Goal: Book appointment/travel/reservation

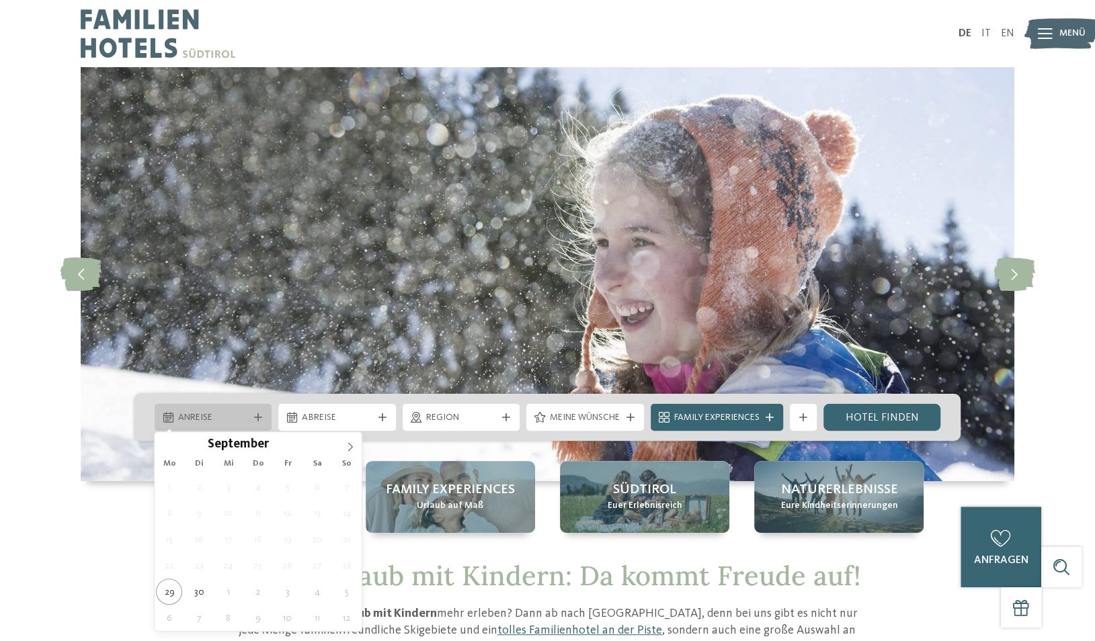
click at [241, 414] on span "Anreise" at bounding box center [213, 418] width 70 height 13
click at [351, 446] on icon at bounding box center [350, 447] width 5 height 9
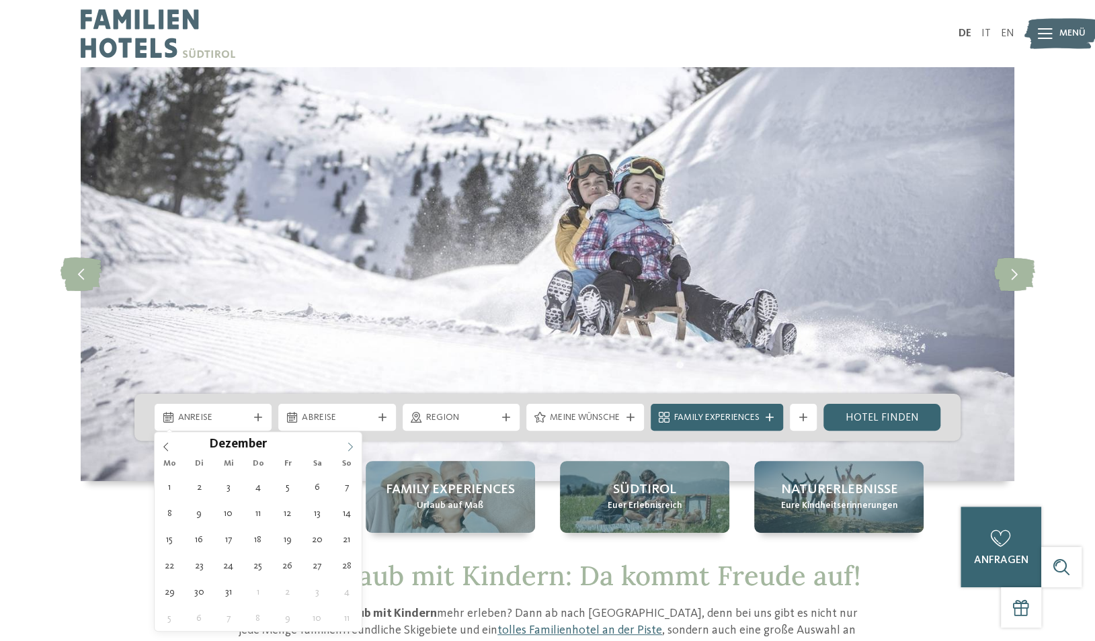
click at [351, 446] on icon at bounding box center [350, 447] width 5 height 9
type div "22.12.2025"
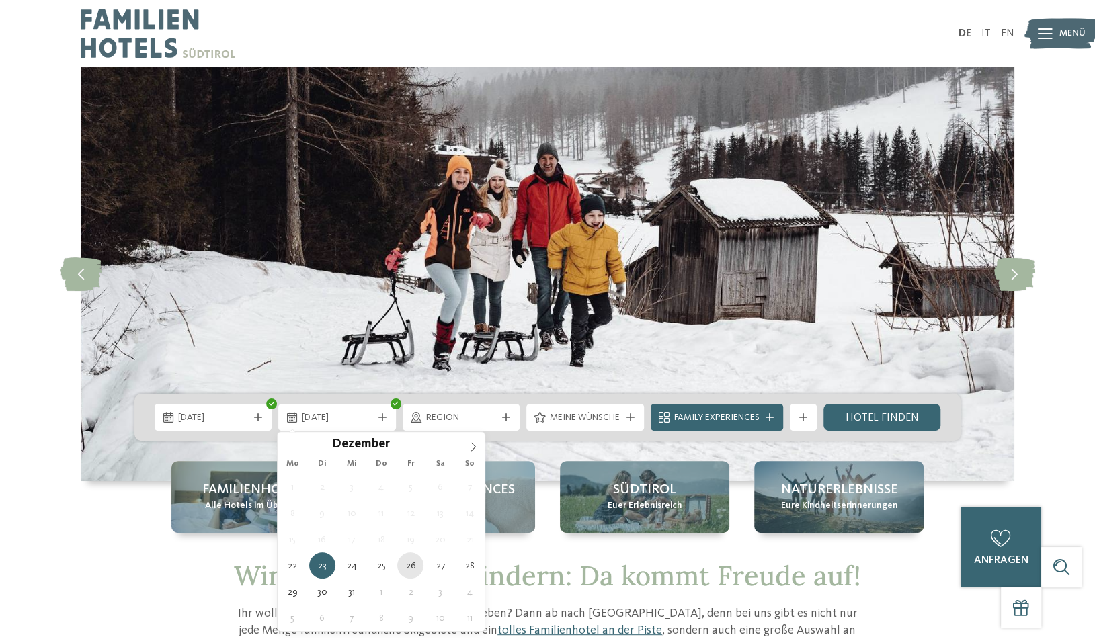
type div "26.12.2025"
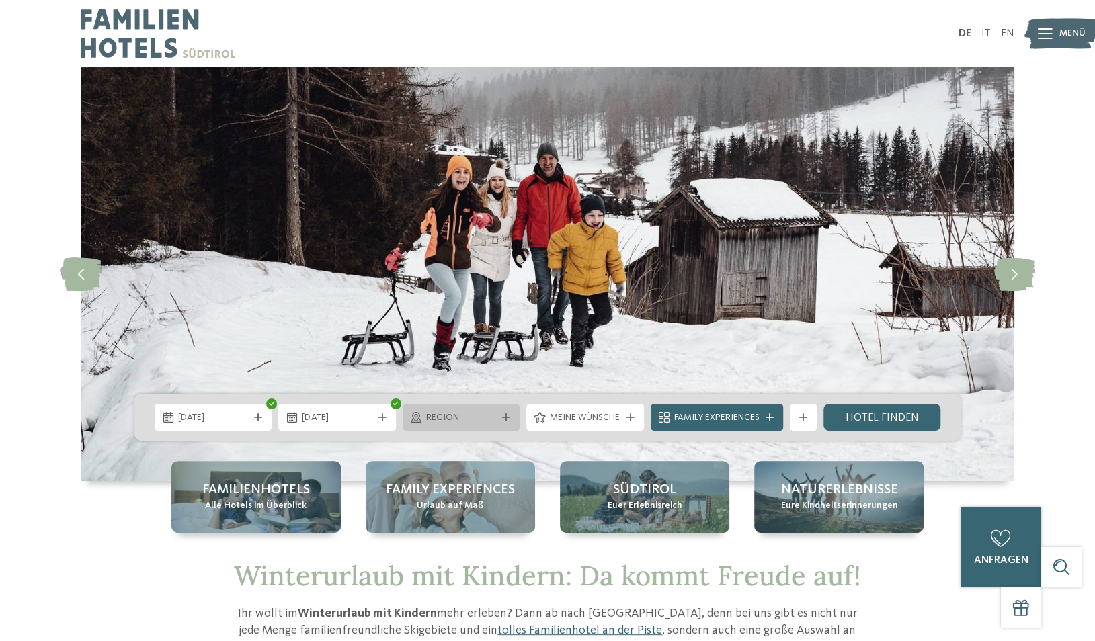
click at [446, 422] on span "Region" at bounding box center [461, 418] width 70 height 13
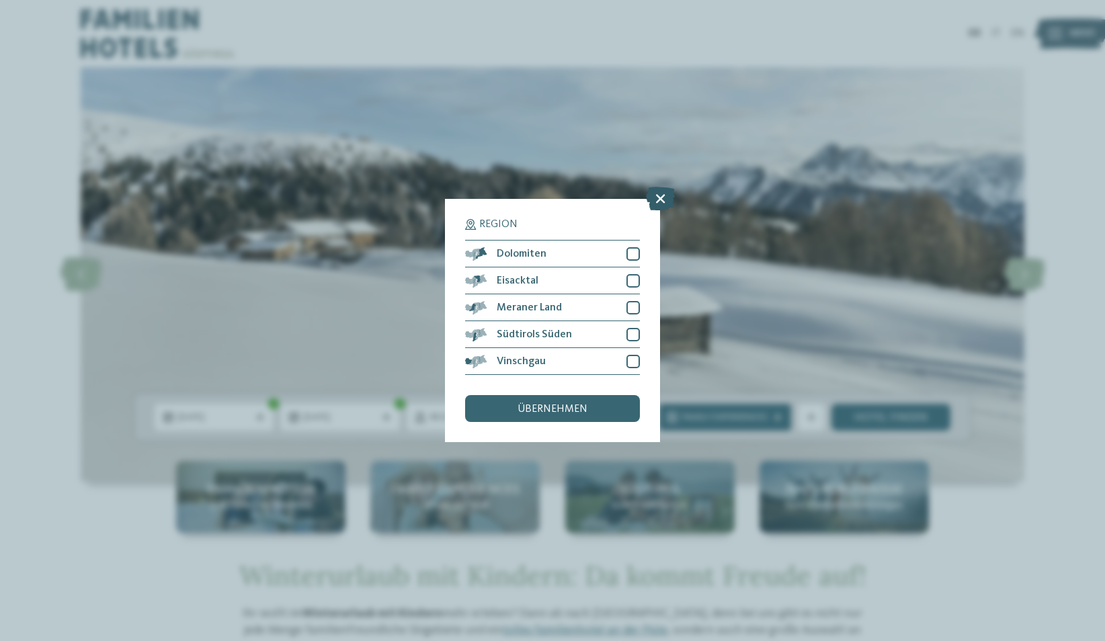
click at [661, 196] on icon at bounding box center [660, 199] width 29 height 24
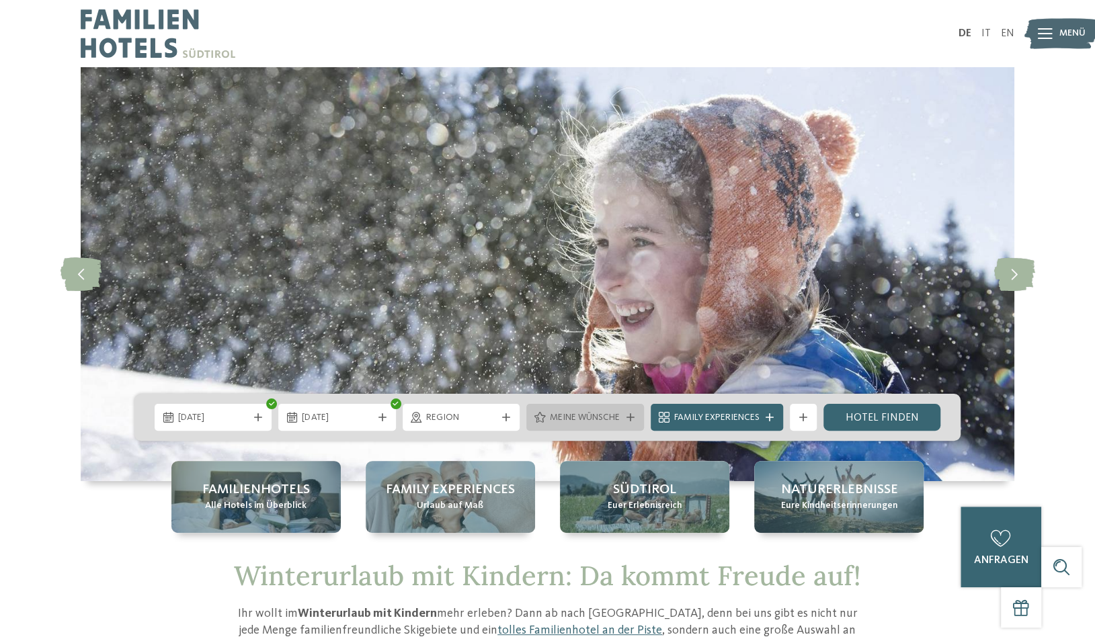
click at [609, 412] on span "Meine Wünsche" at bounding box center [585, 418] width 70 height 13
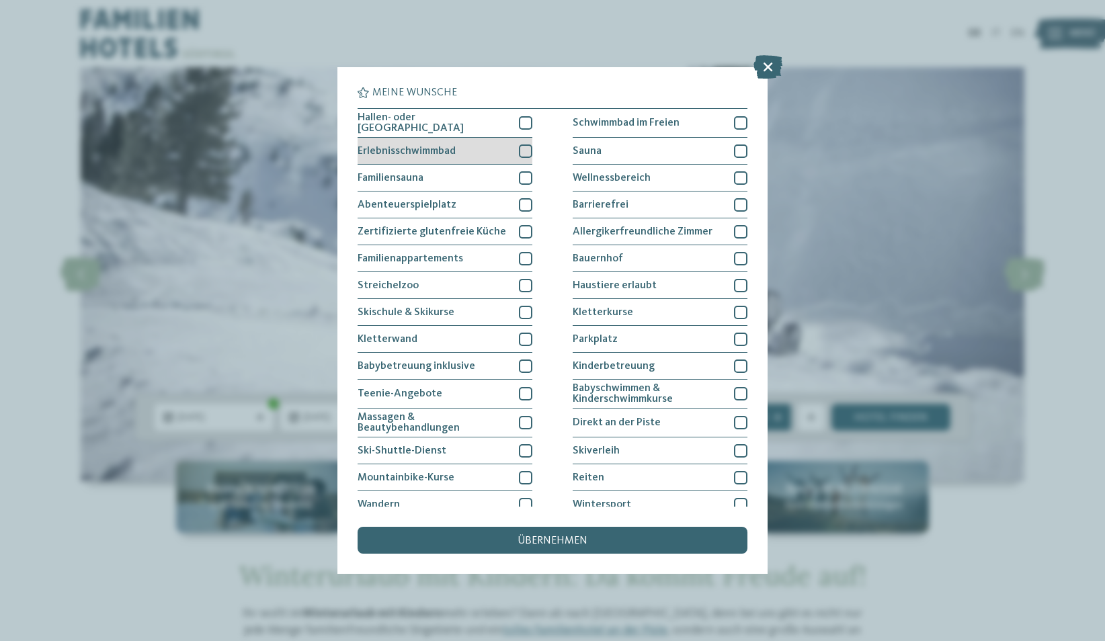
click at [522, 147] on div at bounding box center [525, 151] width 13 height 13
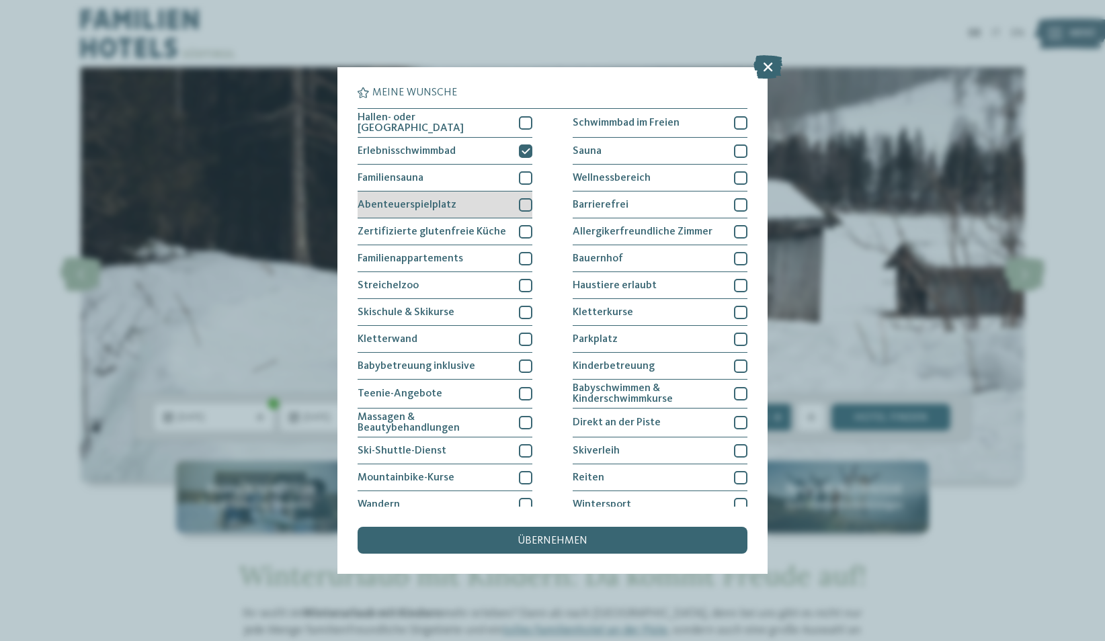
click at [519, 198] on div at bounding box center [525, 204] width 13 height 13
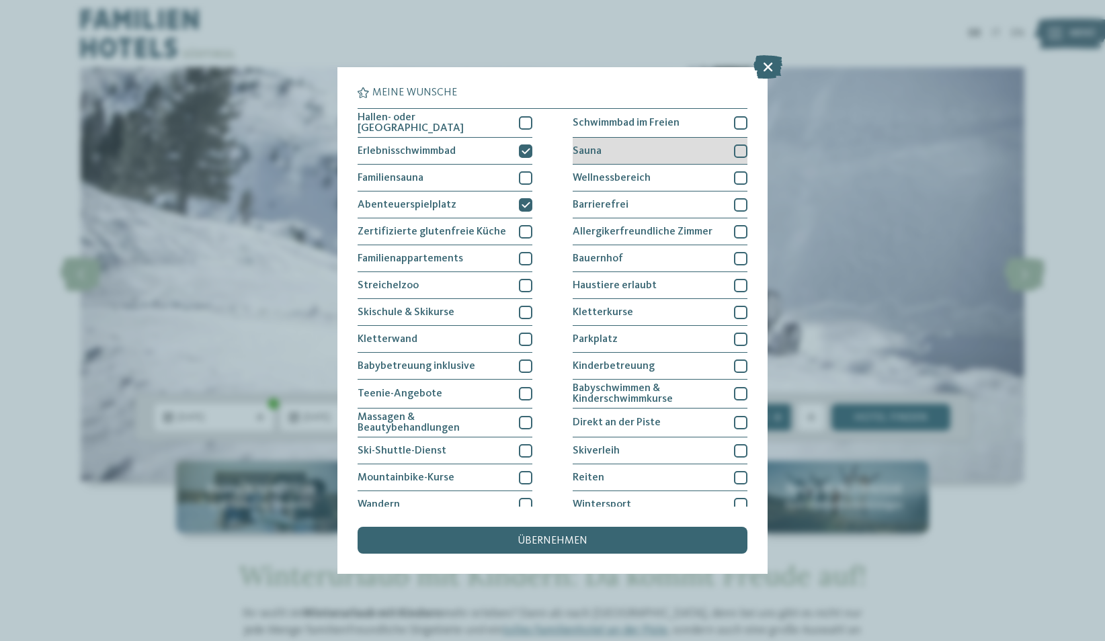
click at [736, 145] on div at bounding box center [740, 151] width 13 height 13
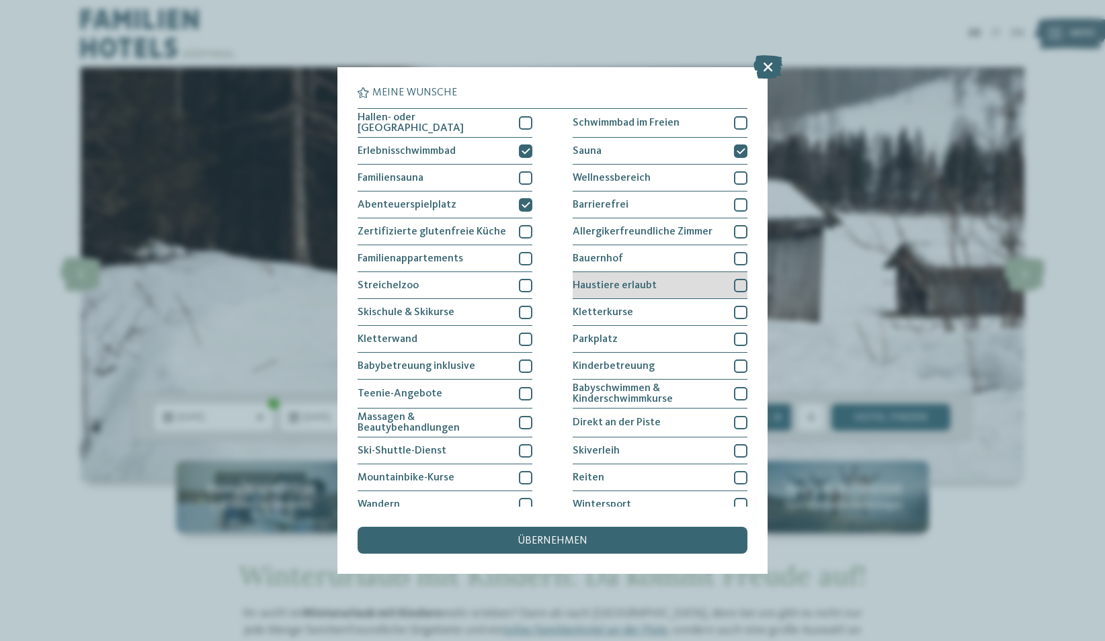
click at [734, 279] on div at bounding box center [740, 285] width 13 height 13
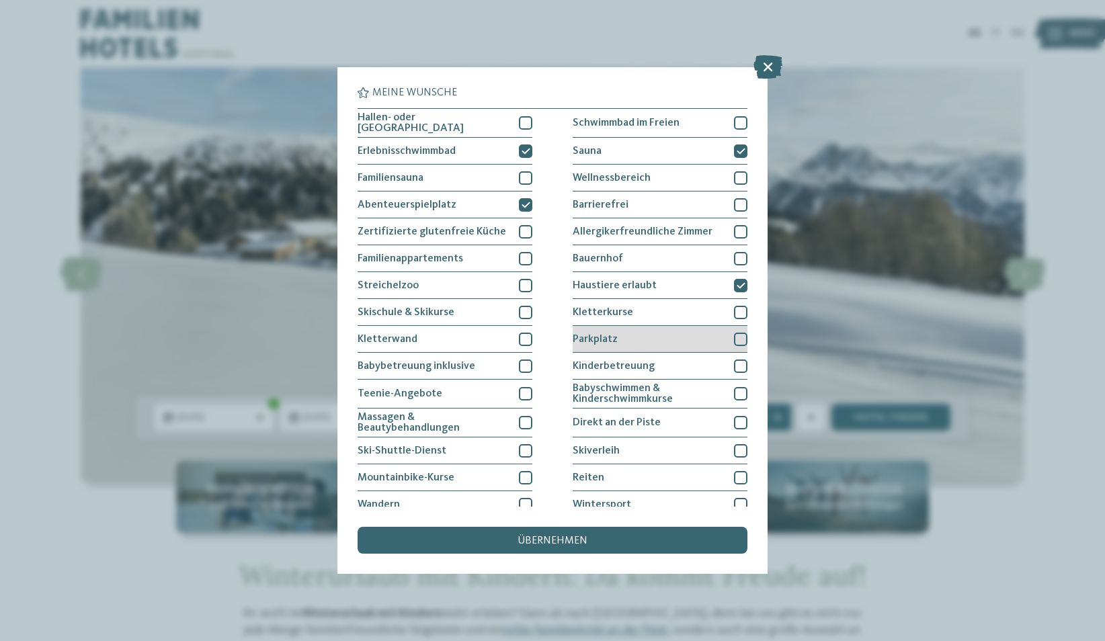
click at [734, 335] on div at bounding box center [740, 339] width 13 height 13
click at [734, 362] on div at bounding box center [740, 366] width 13 height 13
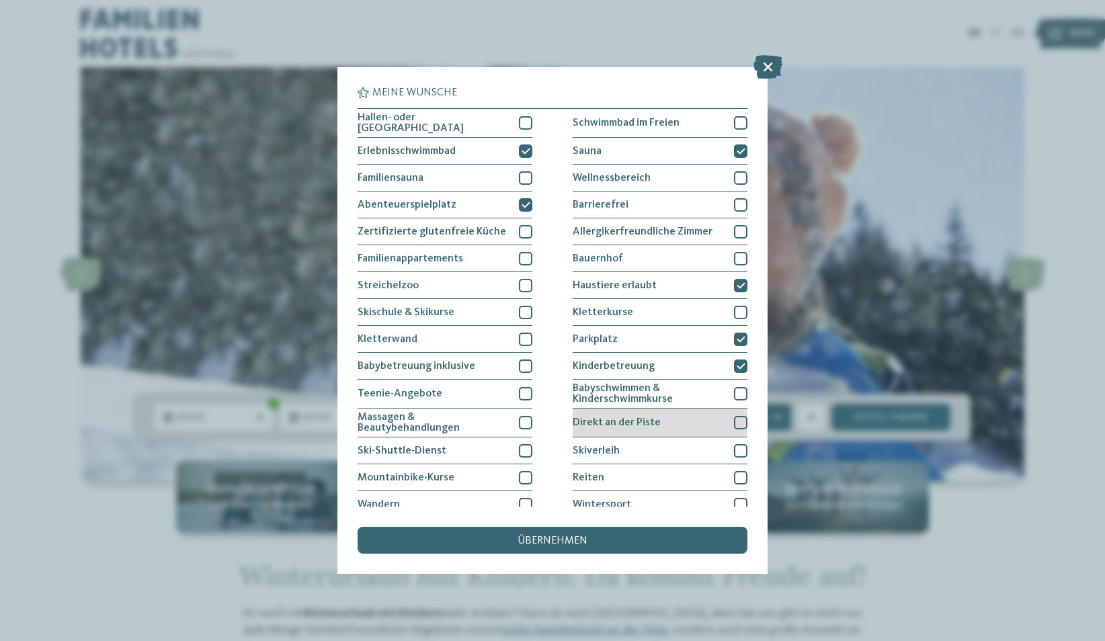
click at [734, 419] on div at bounding box center [740, 422] width 13 height 13
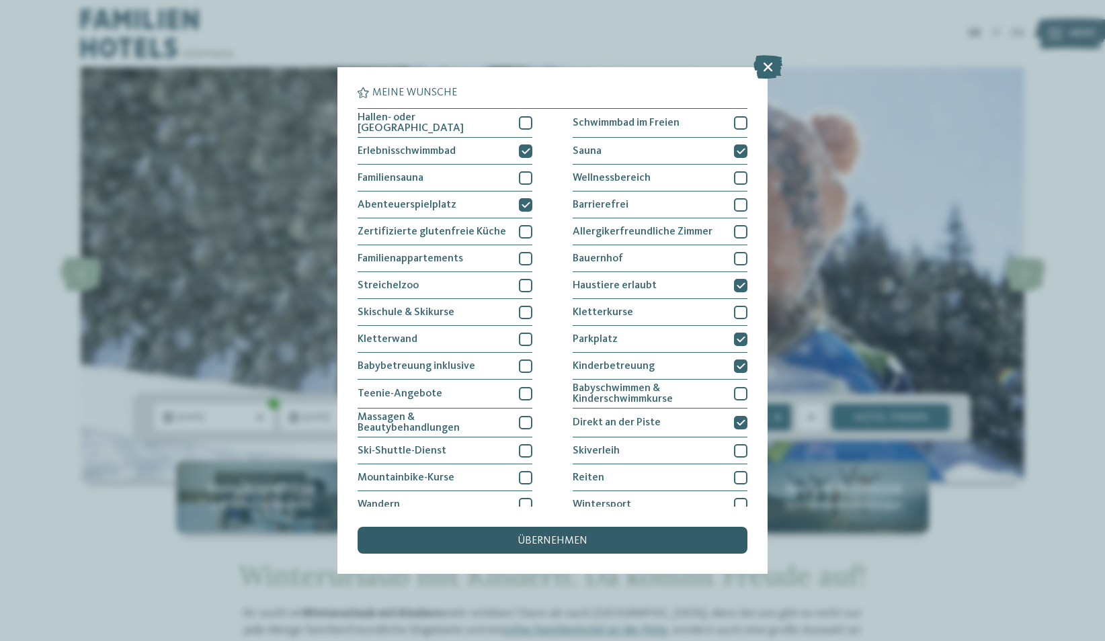
click at [590, 535] on div "übernehmen" at bounding box center [553, 540] width 390 height 27
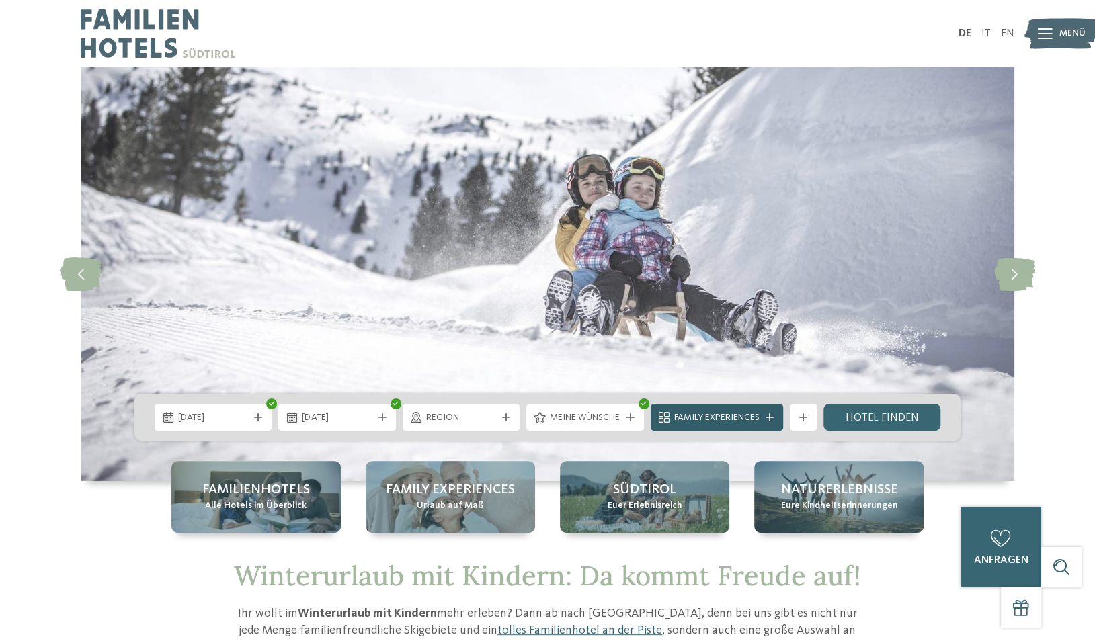
click at [725, 418] on span "Family Experiences" at bounding box center [716, 418] width 85 height 13
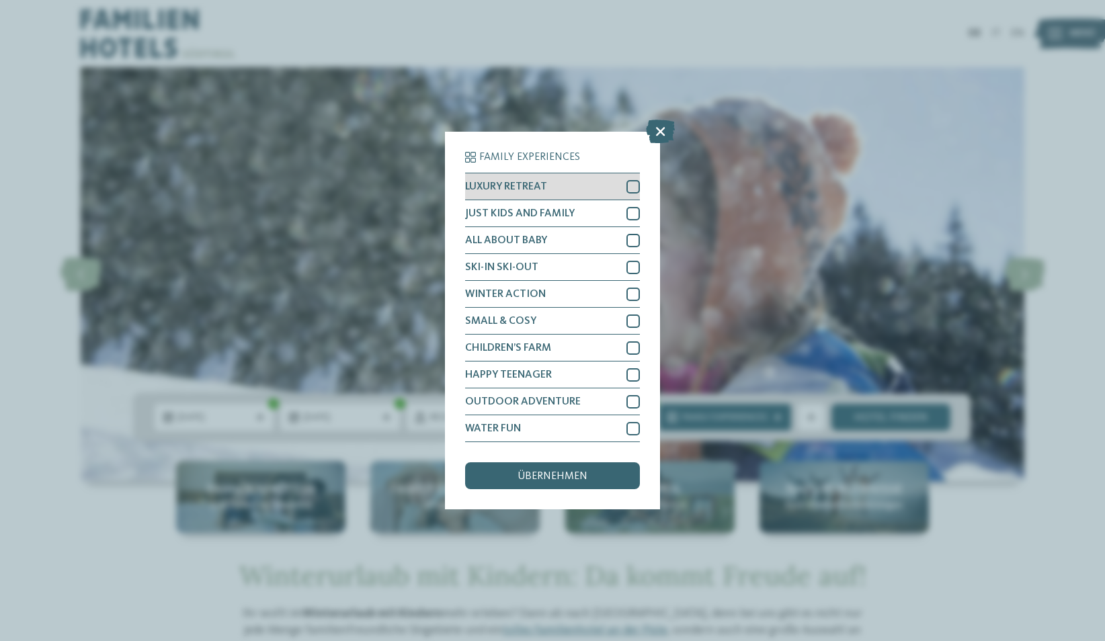
click at [635, 189] on div at bounding box center [633, 186] width 13 height 13
click at [558, 474] on span "übernehmen" at bounding box center [553, 476] width 70 height 11
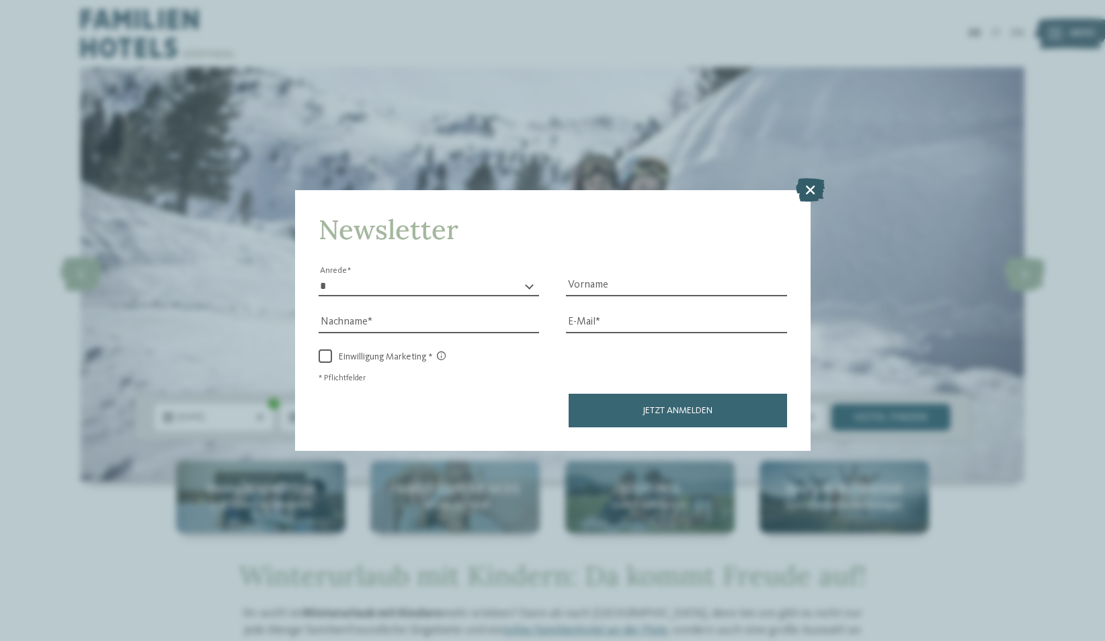
click at [808, 187] on icon at bounding box center [810, 190] width 29 height 24
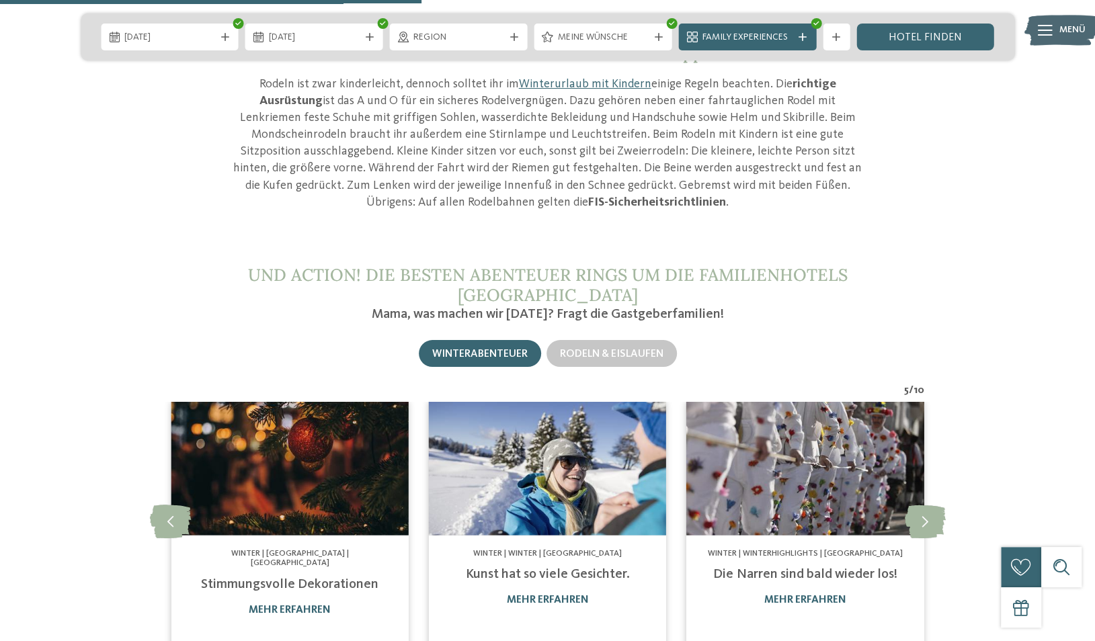
scroll to position [1442, 0]
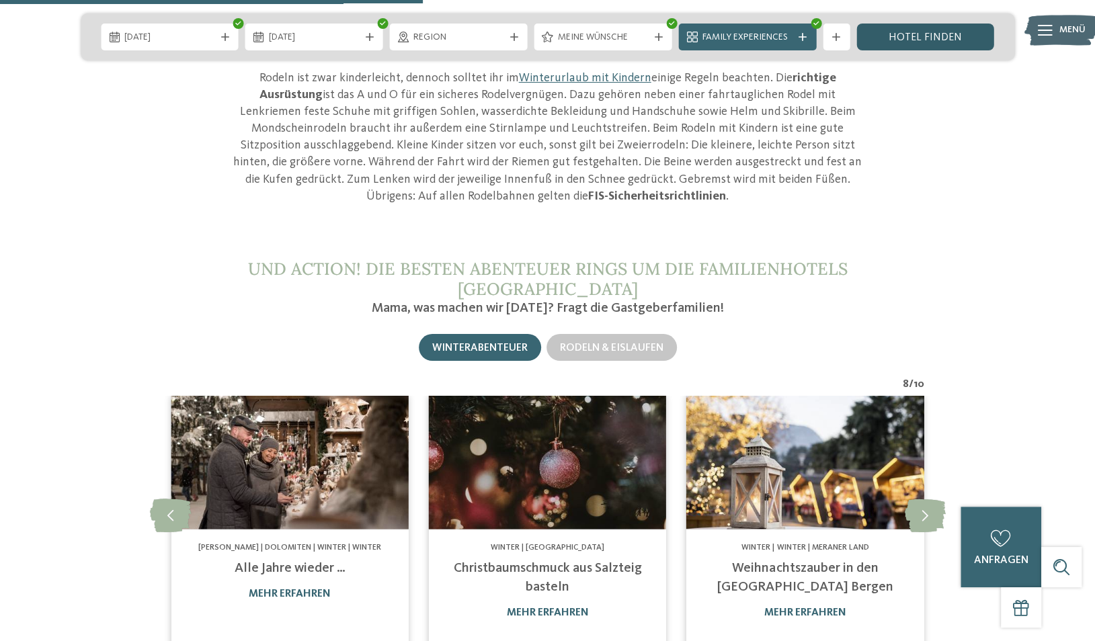
click at [943, 37] on link "Hotel finden" at bounding box center [926, 37] width 138 height 27
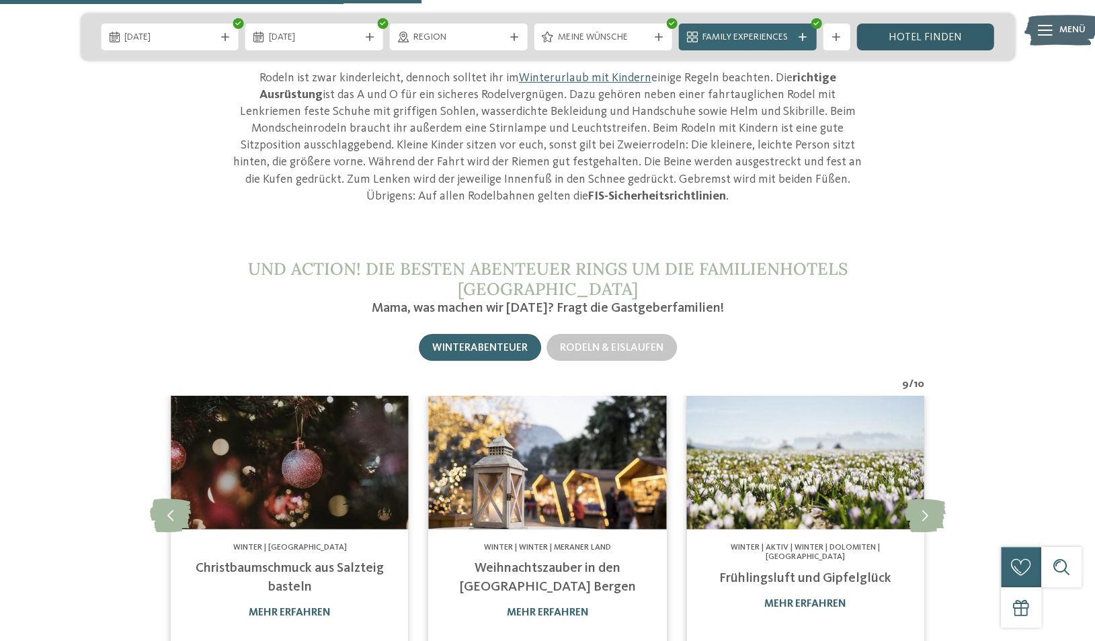
scroll to position [1438, 0]
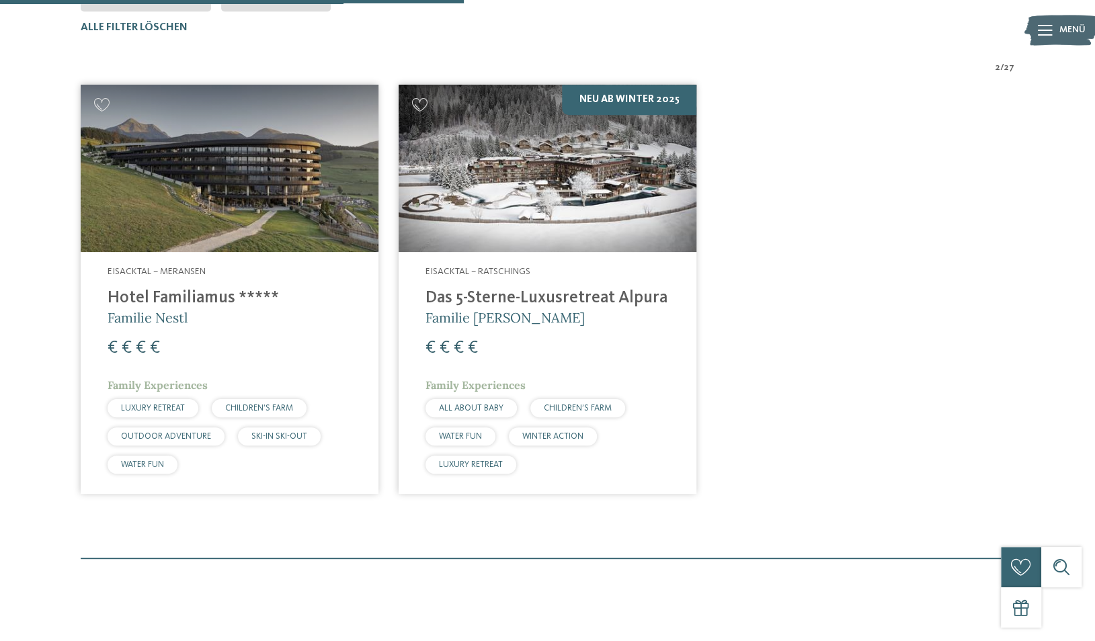
click at [574, 298] on h4 "Das 5-Sterne-Luxusretreat Alpura" at bounding box center [548, 298] width 244 height 20
click at [194, 297] on h4 "Hotel Familiamus *****" at bounding box center [230, 298] width 244 height 20
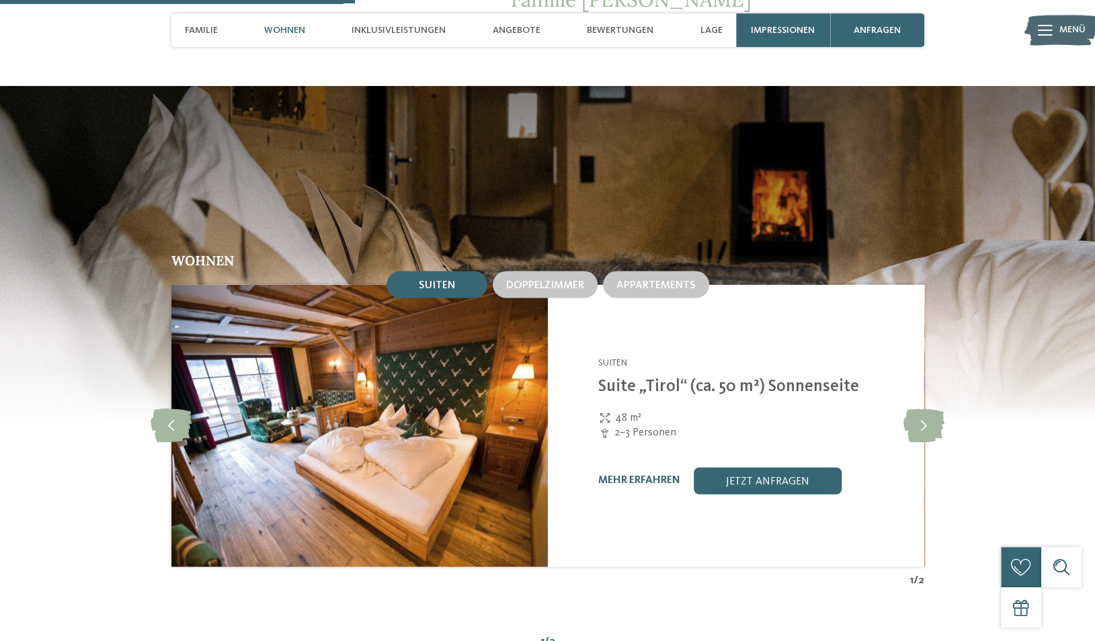
scroll to position [1600, 0]
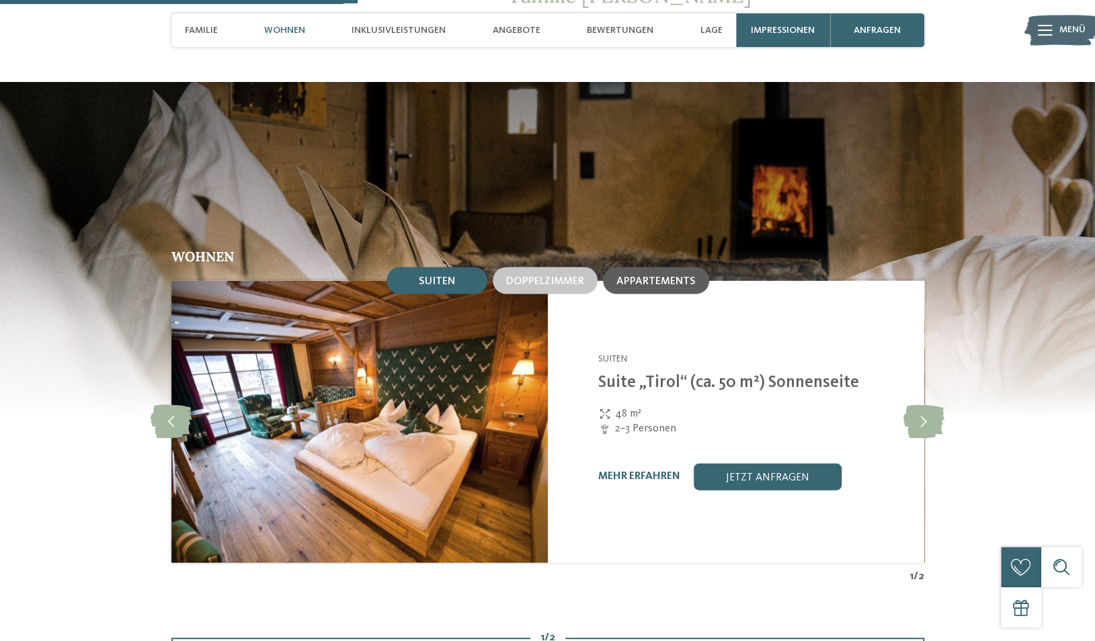
click at [658, 276] on span "Appartements" at bounding box center [656, 281] width 79 height 11
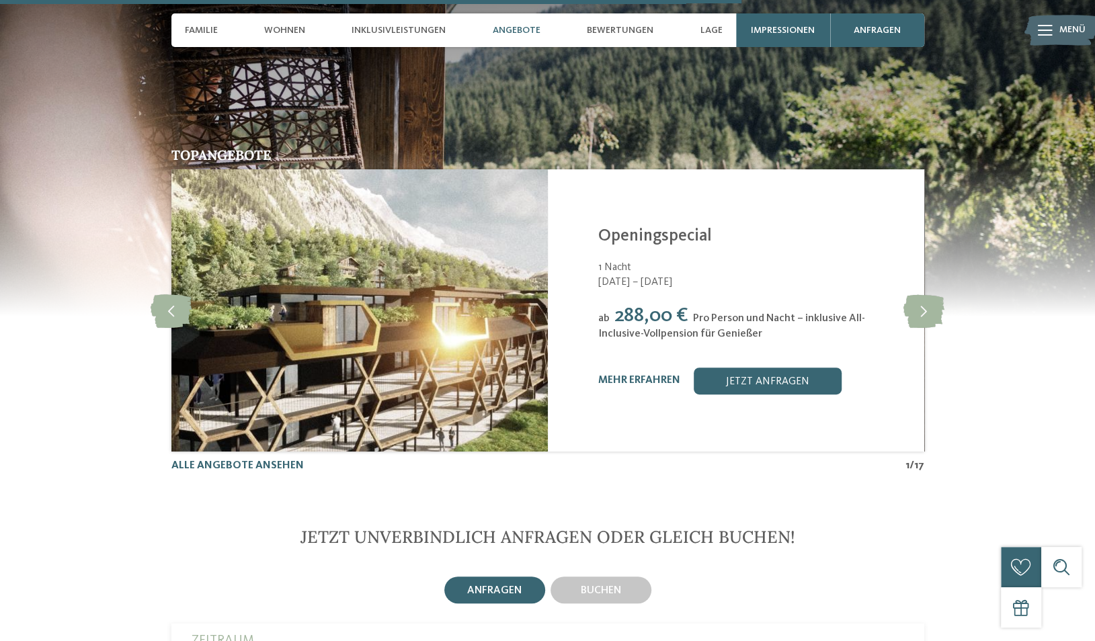
scroll to position [3389, 0]
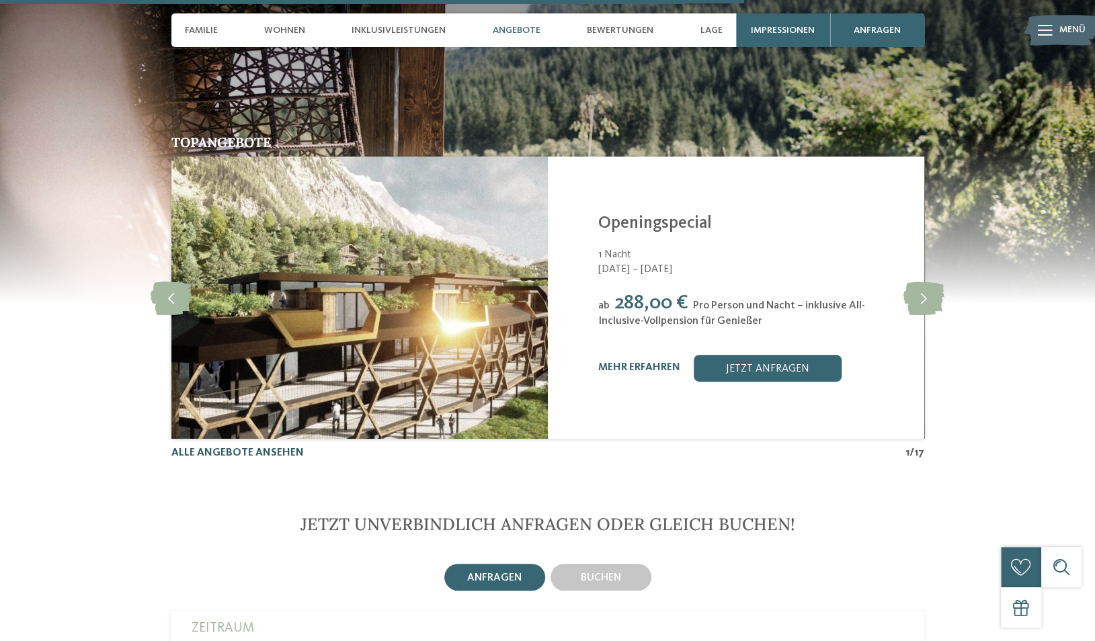
click at [272, 448] on link "Alle Angebote ansehen" at bounding box center [237, 453] width 132 height 11
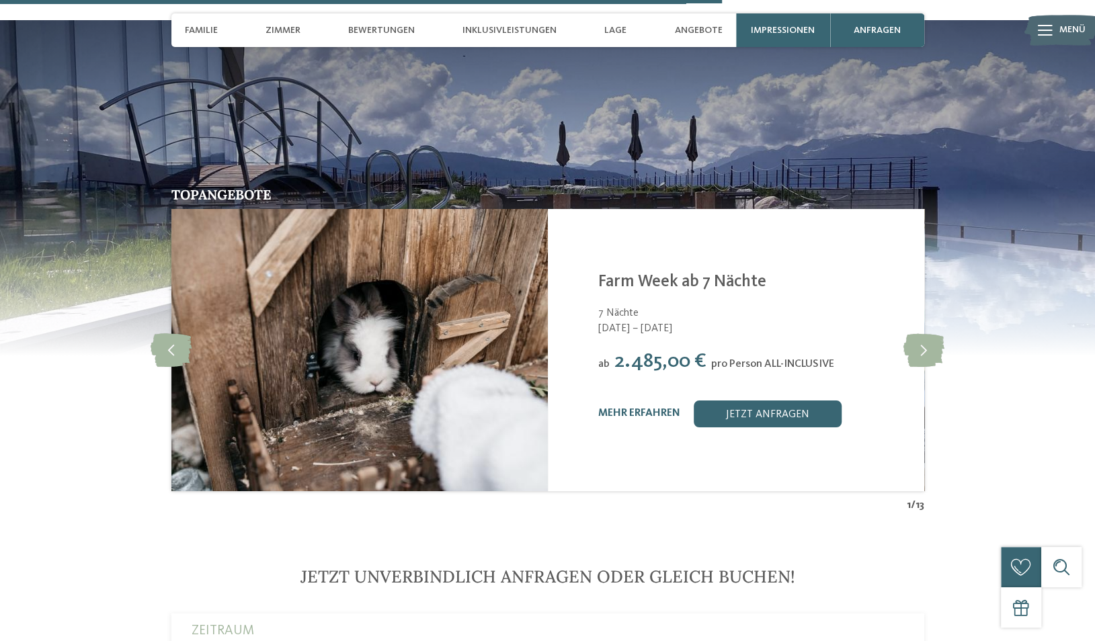
scroll to position [3158, 0]
